Goal: Transaction & Acquisition: Purchase product/service

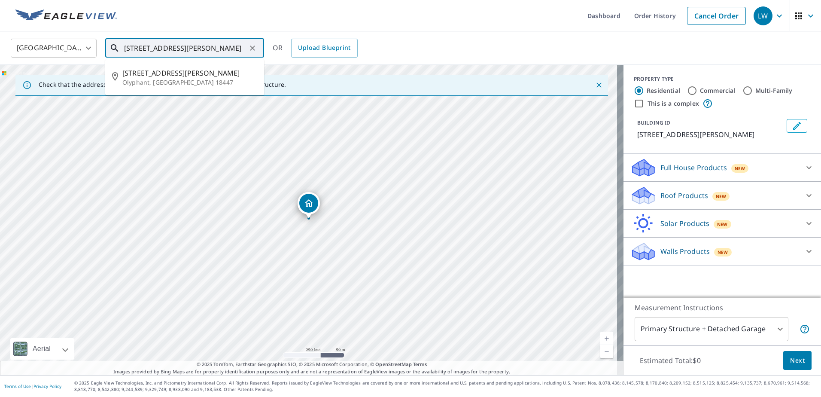
click at [249, 50] on div "[STREET_ADDRESS][PERSON_NAME] ​" at bounding box center [184, 48] width 159 height 19
click at [259, 48] on div "[STREET_ADDRESS][PERSON_NAME] ​" at bounding box center [184, 48] width 159 height 19
click at [255, 45] on icon "Clear" at bounding box center [252, 48] width 9 height 9
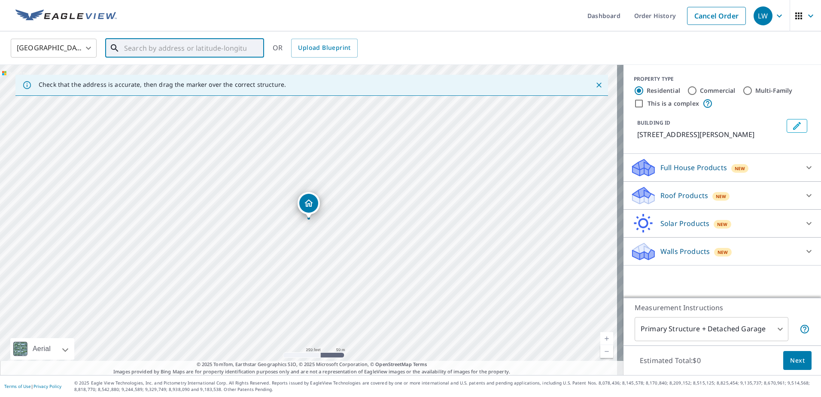
click at [210, 49] on input "text" at bounding box center [185, 48] width 122 height 24
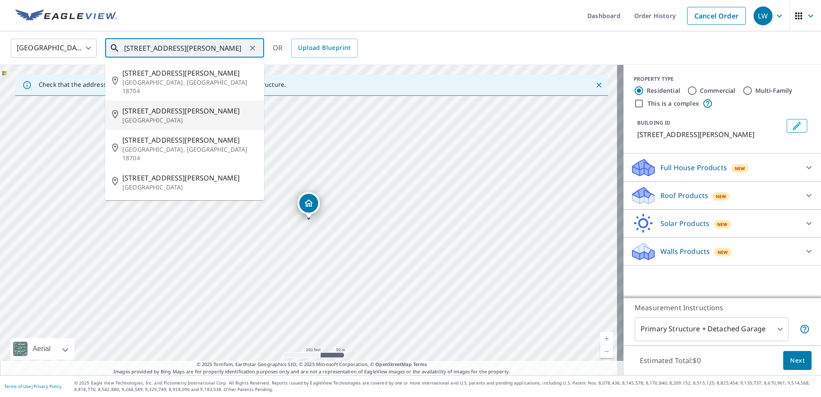
click at [162, 106] on span "[STREET_ADDRESS][PERSON_NAME]" at bounding box center [189, 111] width 135 height 10
type input "[STREET_ADDRESS][PERSON_NAME]"
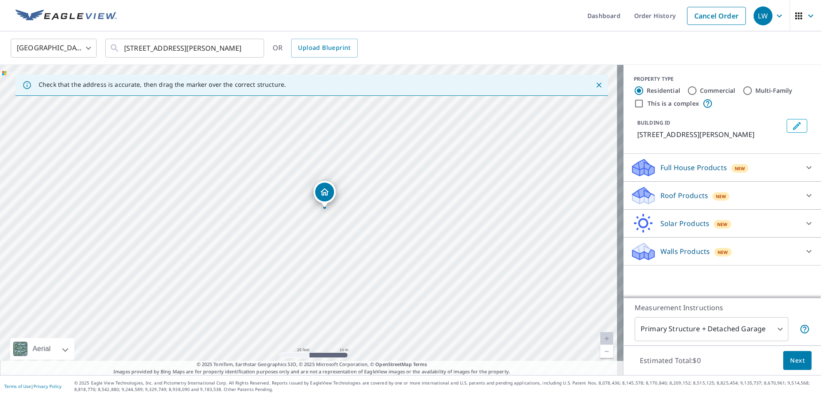
click at [787, 191] on div "Roof Products New" at bounding box center [714, 195] width 168 height 20
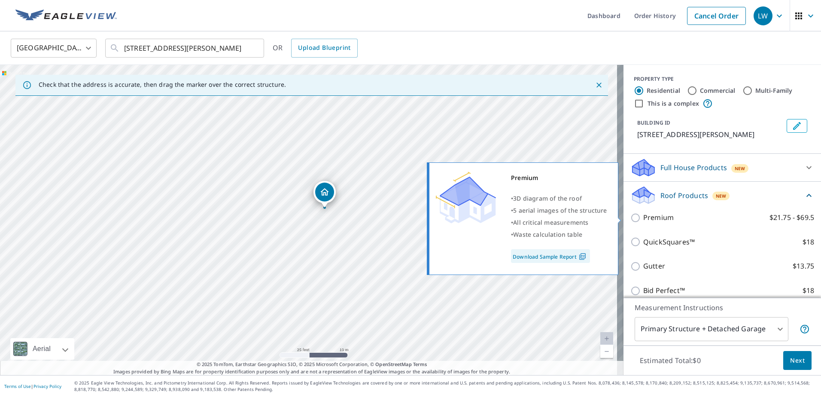
click at [653, 217] on p "Premium" at bounding box center [658, 217] width 30 height 11
click at [643, 217] on input "Premium $21.75 - $69.5" at bounding box center [636, 218] width 13 height 10
checkbox input "true"
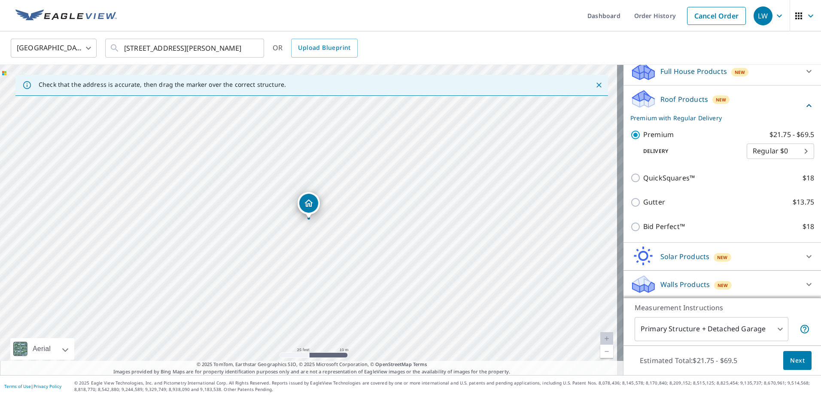
scroll to position [97, 0]
click at [742, 330] on body "LW LW Dashboard Order History Cancel Order LW [GEOGRAPHIC_DATA] [GEOGRAPHIC_DAT…" at bounding box center [410, 198] width 821 height 397
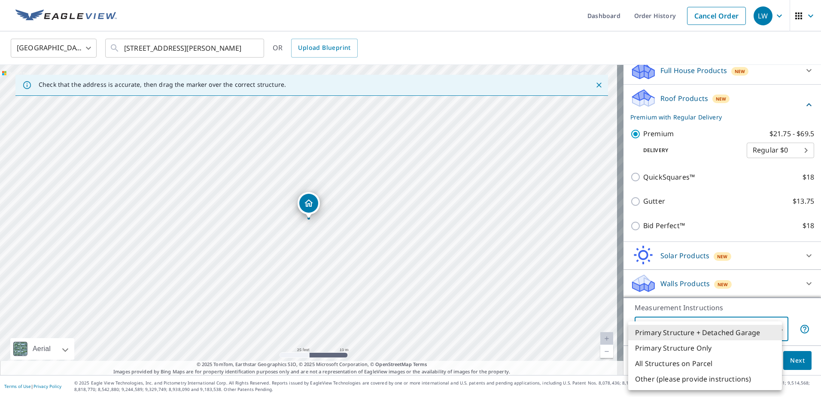
click at [684, 353] on li "Primary Structure Only" at bounding box center [705, 347] width 154 height 15
type input "2"
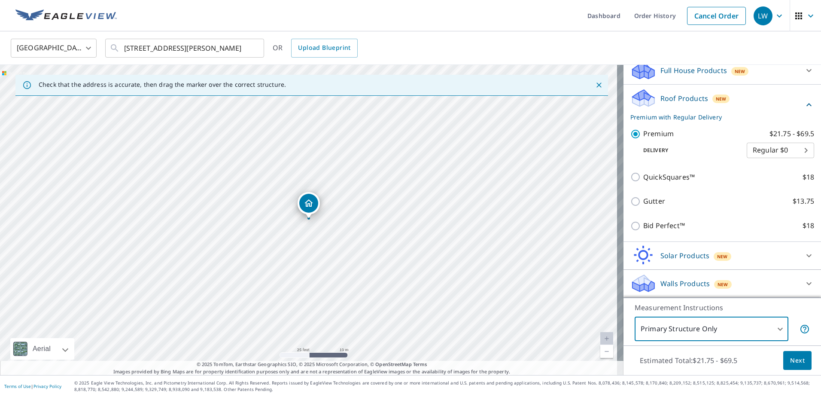
click at [794, 361] on span "Next" at bounding box center [797, 360] width 15 height 11
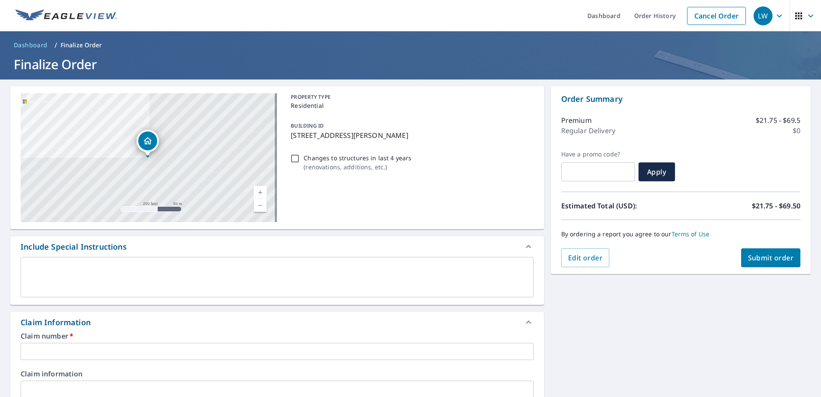
click at [87, 354] on input "text" at bounding box center [277, 351] width 513 height 17
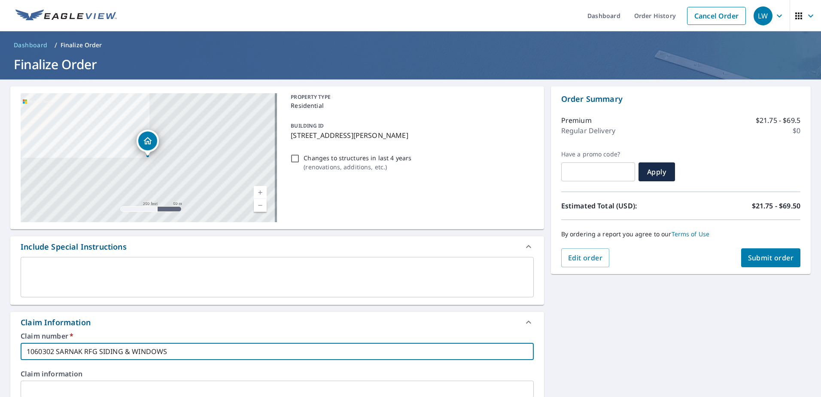
type input "1060302 SARNAK RFG SIDING & WINDOWS"
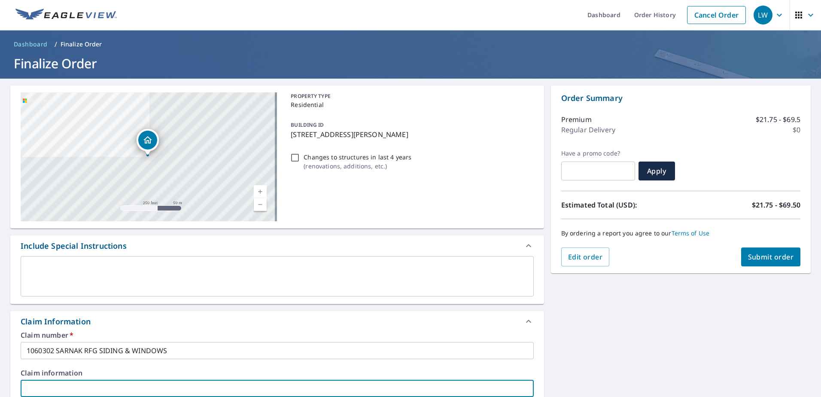
scroll to position [228, 0]
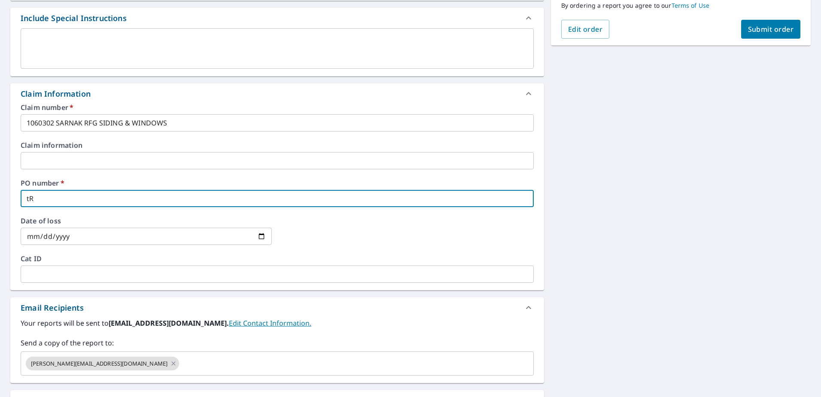
type input "t"
type input "[PERSON_NAME]"
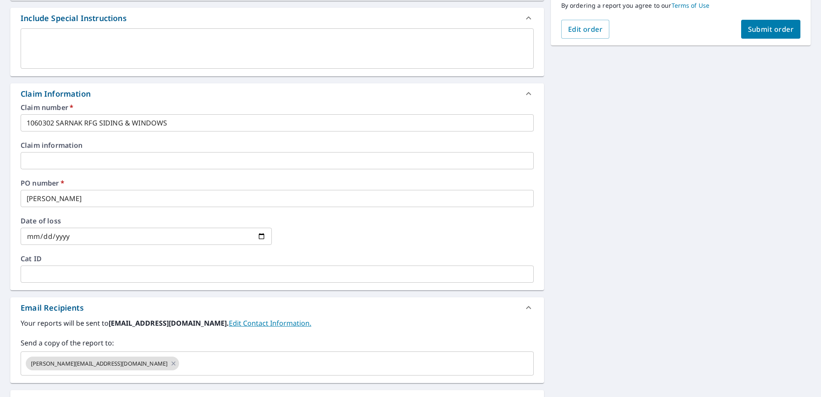
click at [561, 251] on div "[STREET_ADDRESS][PERSON_NAME] A standard road map Aerial A detailed look from a…" at bounding box center [410, 166] width 821 height 630
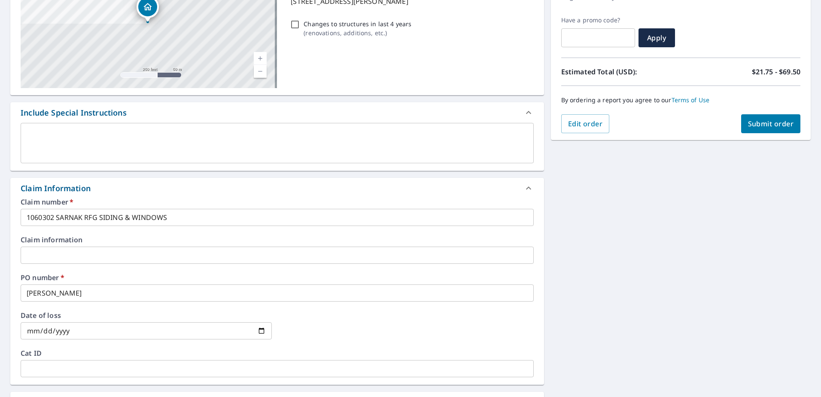
scroll to position [120, 0]
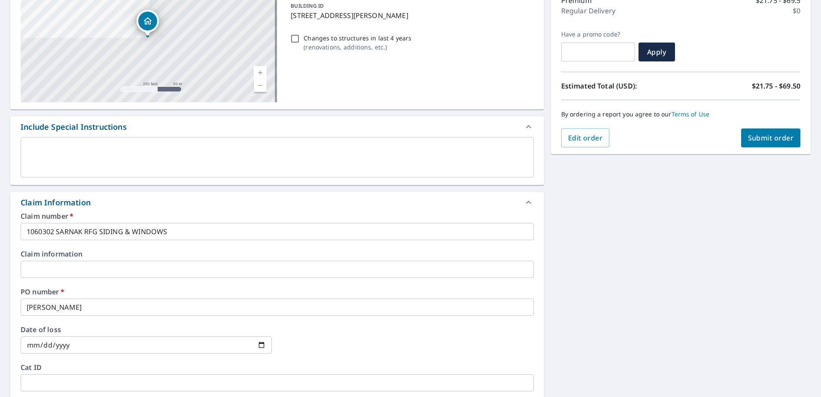
click at [768, 133] on button "Submit order" at bounding box center [771, 137] width 60 height 19
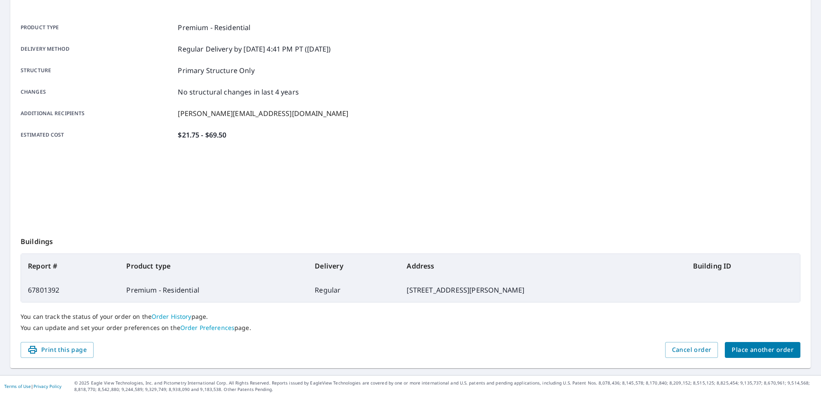
scroll to position [109, 0]
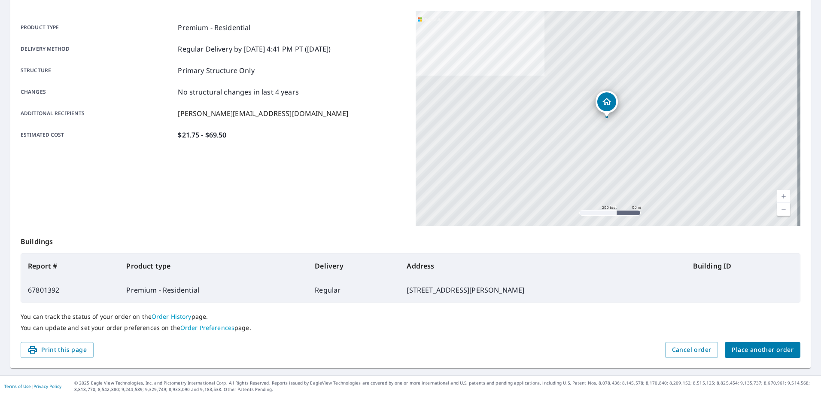
click at [53, 290] on td "67801392" at bounding box center [70, 290] width 98 height 24
copy td "67801392"
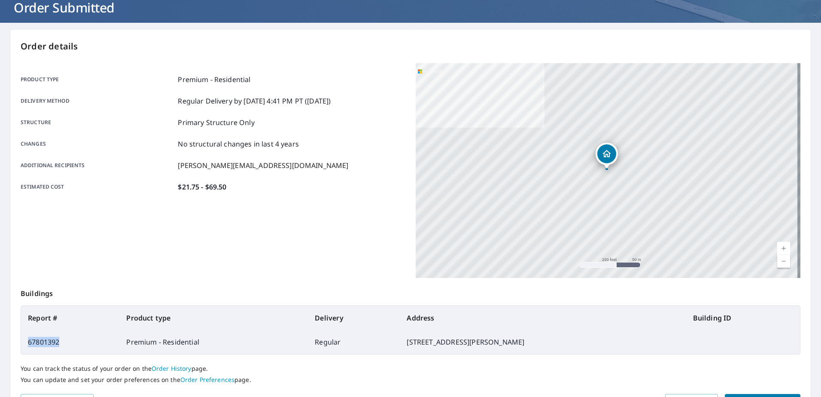
scroll to position [0, 0]
